Goal: Information Seeking & Learning: Check status

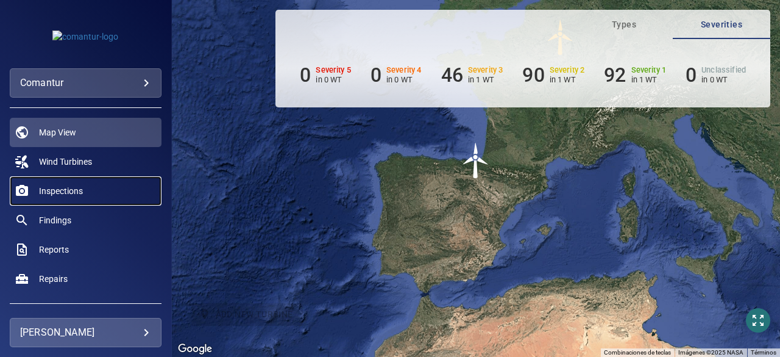
click at [74, 194] on span "Inspections" at bounding box center [61, 191] width 44 height 12
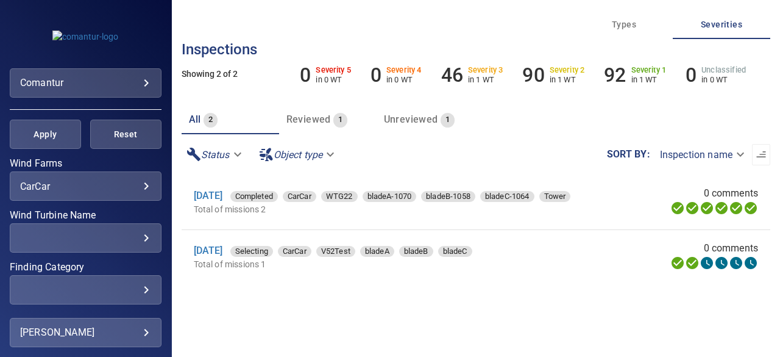
scroll to position [219, 0]
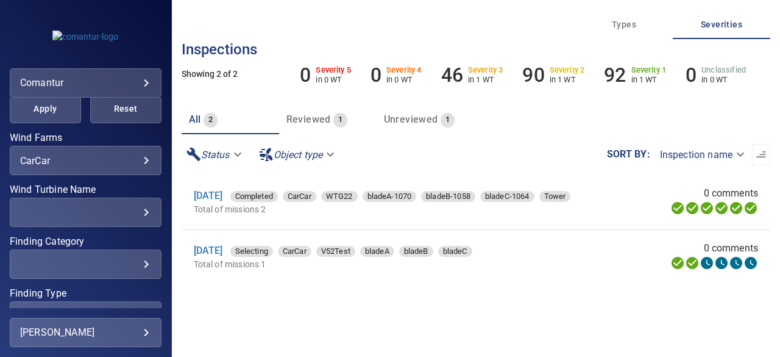
click at [138, 160] on body "**********" at bounding box center [390, 178] width 780 height 357
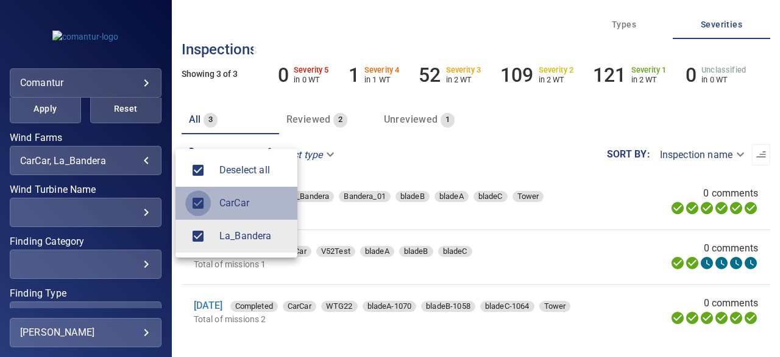
type input "**********"
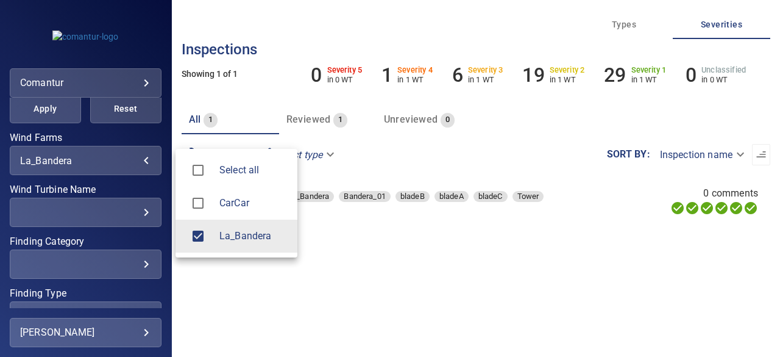
click at [40, 107] on div at bounding box center [390, 178] width 780 height 357
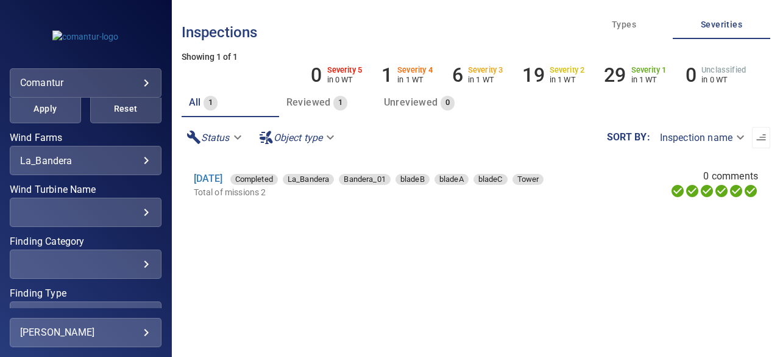
scroll to position [0, 0]
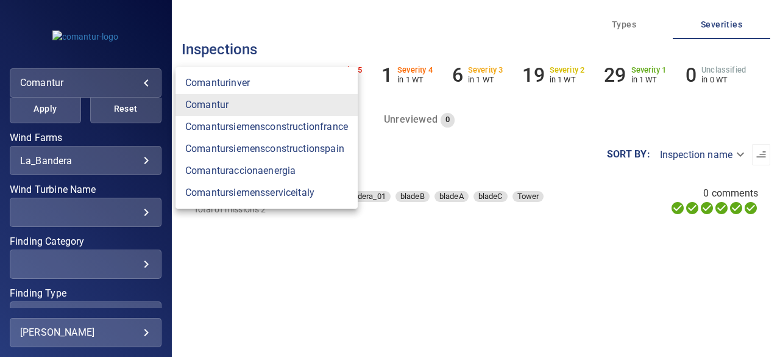
click at [147, 85] on body "**********" at bounding box center [390, 178] width 780 height 357
click at [214, 79] on link "comanturinver" at bounding box center [267, 83] width 182 height 22
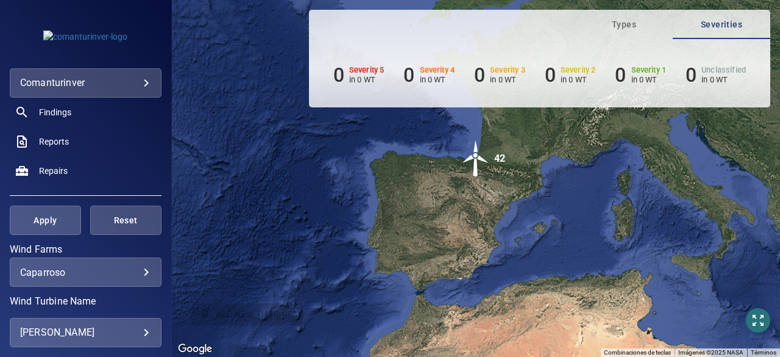
scroll to position [122, 0]
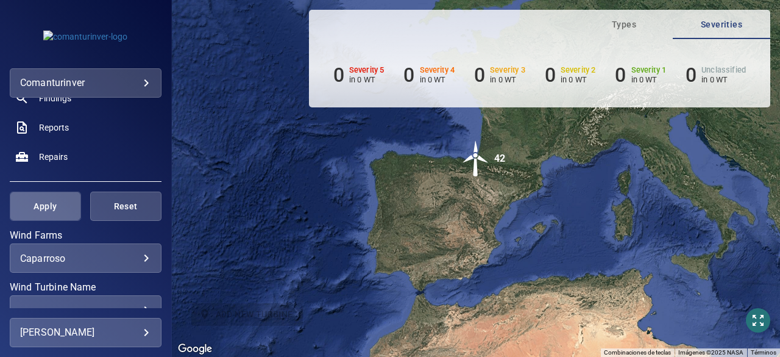
click at [44, 202] on span "Apply" at bounding box center [45, 206] width 41 height 15
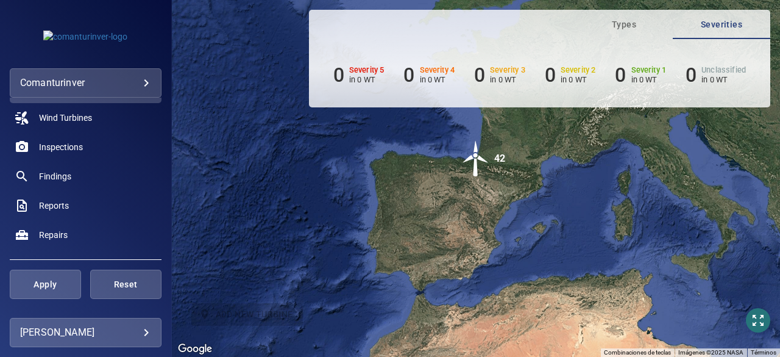
scroll to position [24, 0]
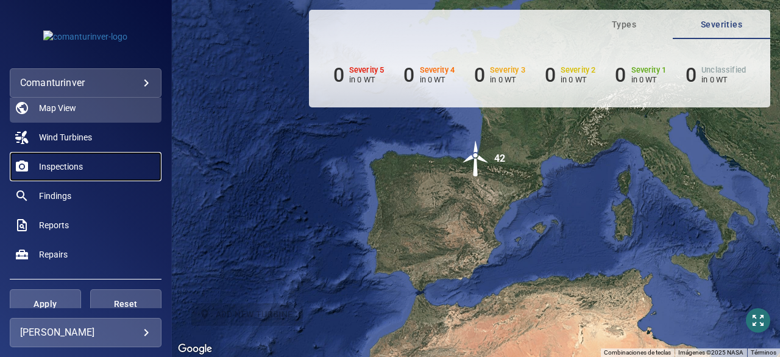
click at [60, 164] on span "Inspections" at bounding box center [61, 166] width 44 height 12
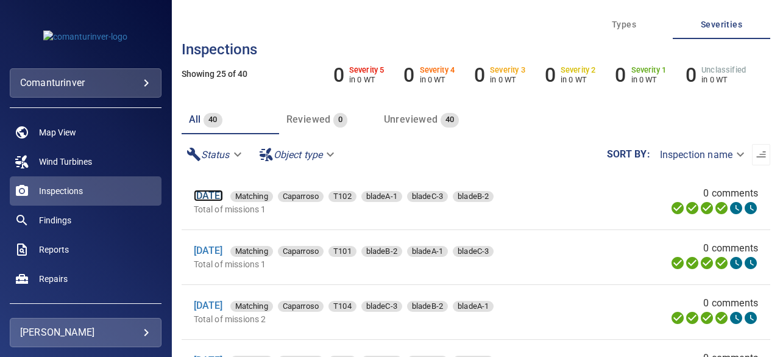
click at [223, 195] on link "[DATE]" at bounding box center [208, 196] width 29 height 12
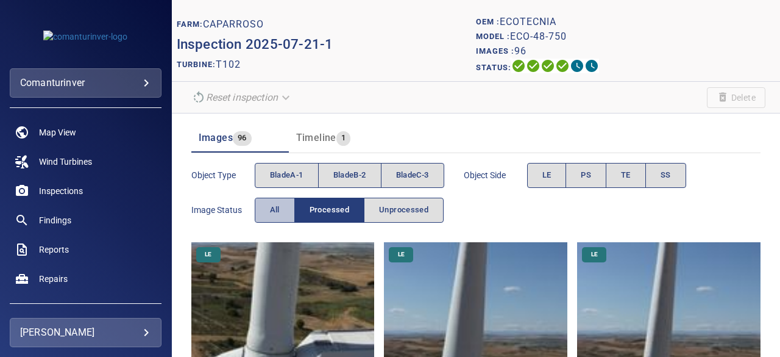
click at [275, 209] on span "All" at bounding box center [275, 210] width 10 height 14
click at [336, 307] on img at bounding box center [282, 333] width 183 height 183
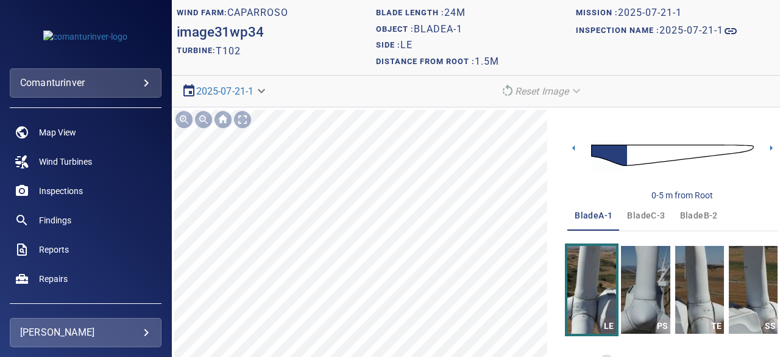
scroll to position [88, 0]
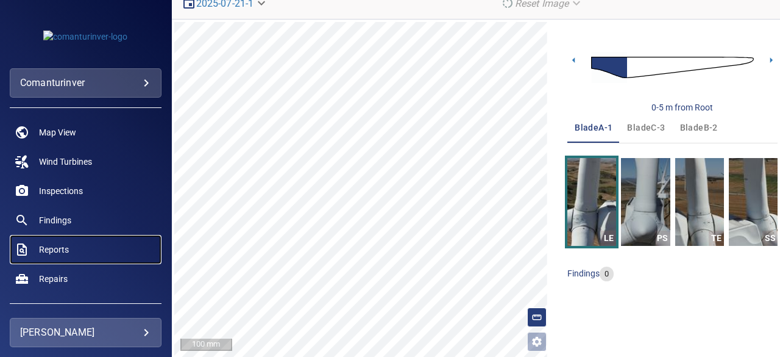
click at [48, 247] on span "Reports" at bounding box center [54, 249] width 30 height 12
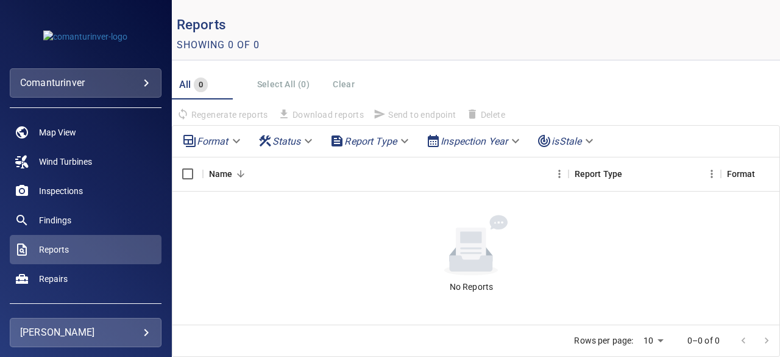
click at [147, 86] on body "**********" at bounding box center [390, 178] width 780 height 357
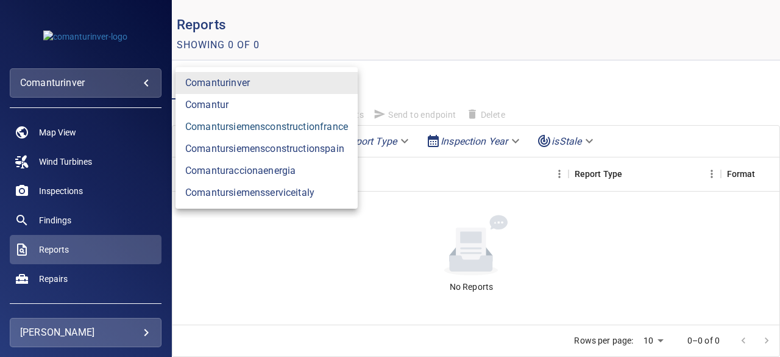
click at [256, 127] on link "comantursiemensconstructionfrance" at bounding box center [267, 127] width 182 height 22
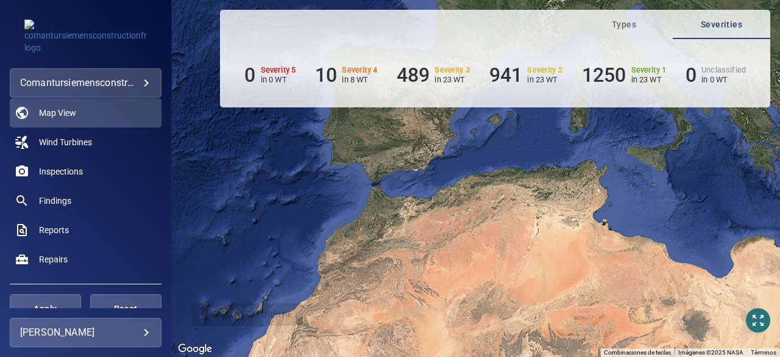
scroll to position [17, 0]
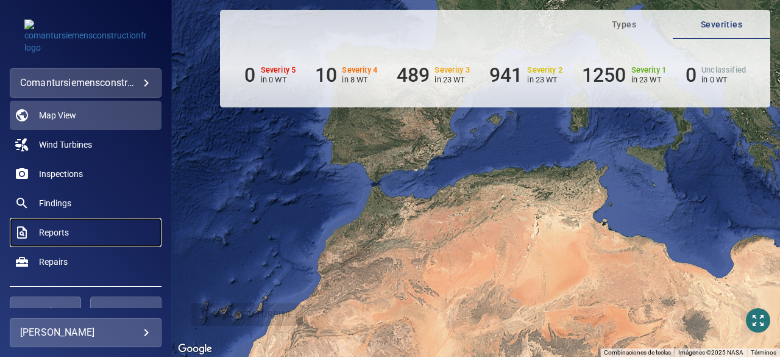
click at [63, 232] on span "Reports" at bounding box center [54, 232] width 30 height 12
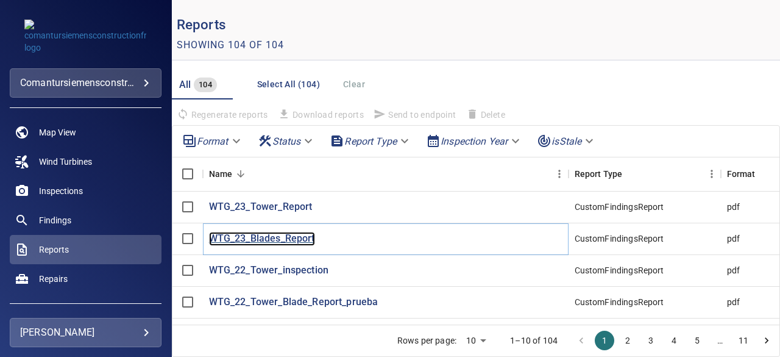
click at [275, 236] on p "WTG_23_Blades_Report" at bounding box center [262, 239] width 106 height 14
